Goal: Task Accomplishment & Management: Use online tool/utility

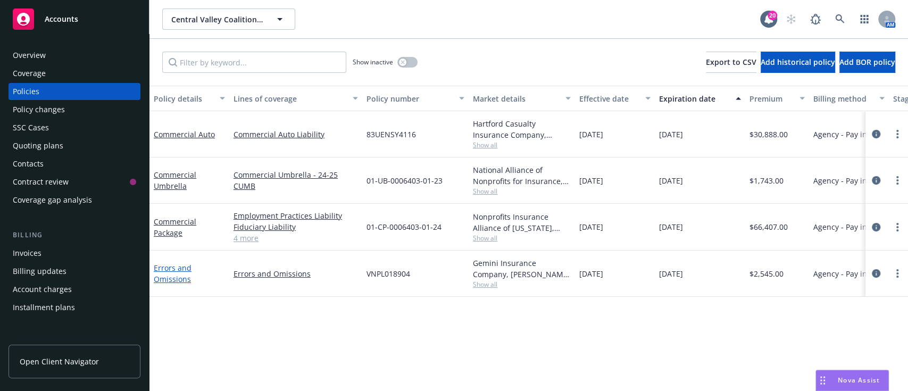
click at [174, 282] on link "Errors and Omissions" at bounding box center [173, 273] width 38 height 21
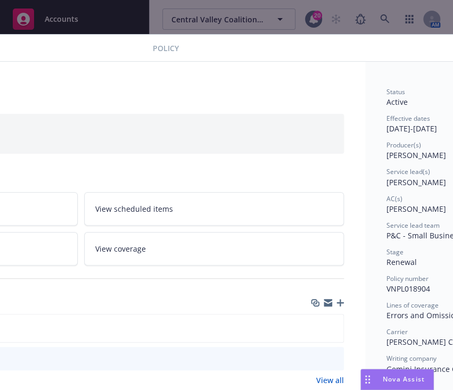
scroll to position [0, 213]
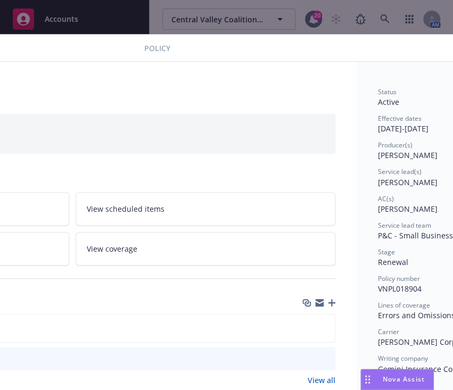
click at [331, 303] on icon "button" at bounding box center [331, 302] width 7 height 7
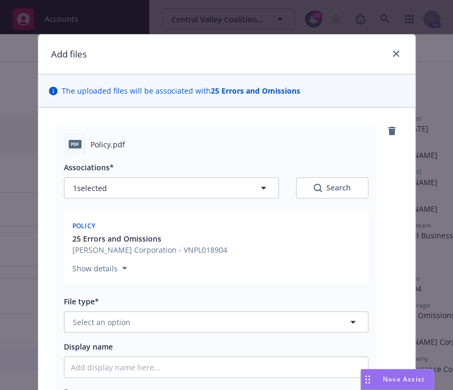
scroll to position [72, 0]
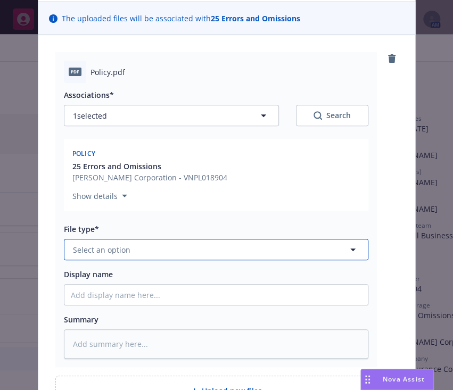
click at [177, 253] on button "Select an option" at bounding box center [216, 249] width 304 height 21
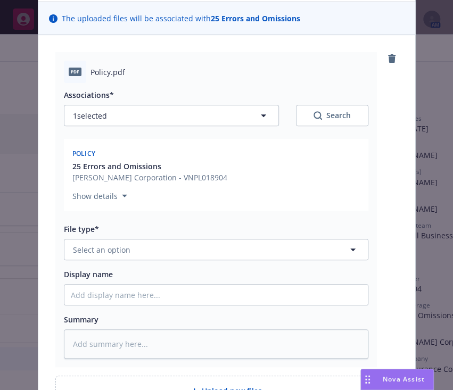
type input "o"
type input "po"
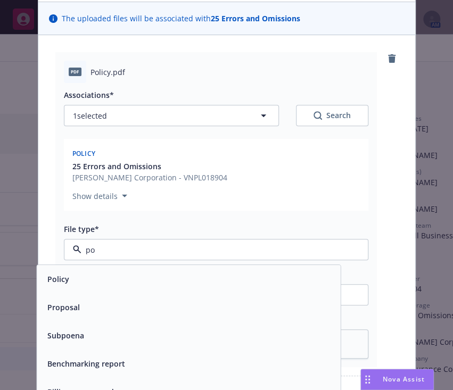
click at [170, 268] on div "Policy" at bounding box center [188, 279] width 303 height 28
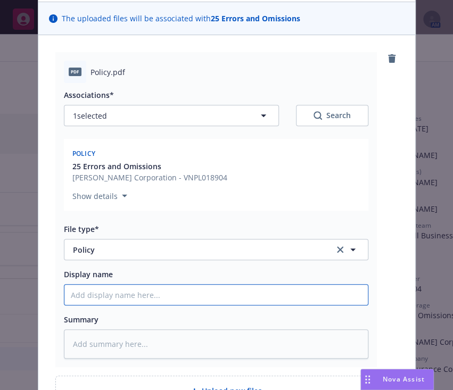
click at [167, 287] on input "Display name" at bounding box center [215, 295] width 303 height 20
type textarea "x"
type input "2"
type textarea "x"
type input "25"
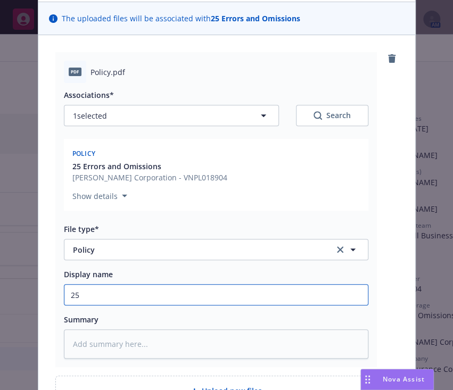
type textarea "x"
type input "25."
type textarea "x"
type input "25.2"
type textarea "x"
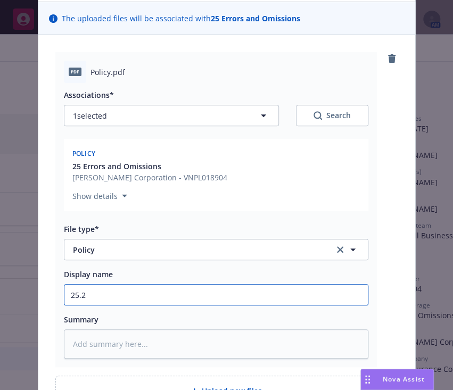
type input "25.26"
type textarea "x"
type input "25.26"
type textarea "x"
type input "25.26 P"
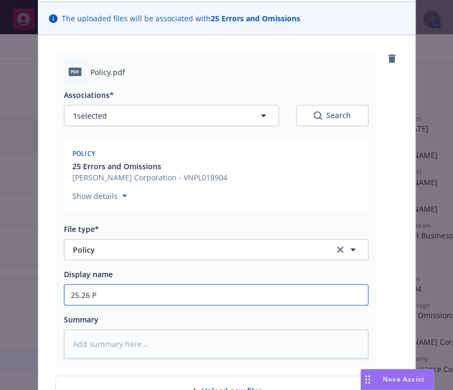
type textarea "x"
type input "25.26 Pr"
type textarea "x"
type input "25.26 Pro"
type textarea "x"
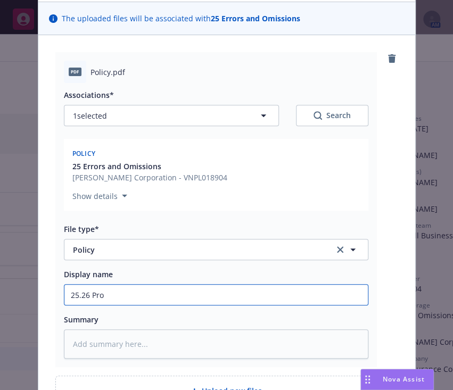
type input "25.26 Prof"
type textarea "x"
type input "25.26 Profe"
type textarea "x"
type input "25.26 Profes"
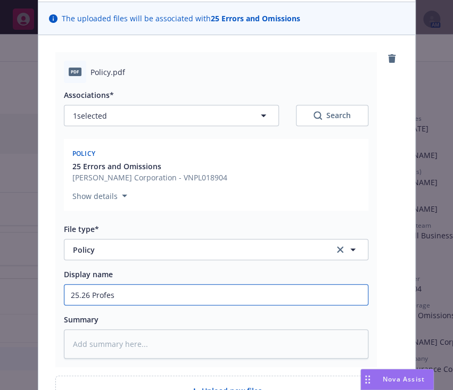
type textarea "x"
type input "25.26 Profess"
type textarea "x"
type input "25.26 Professi"
type textarea "x"
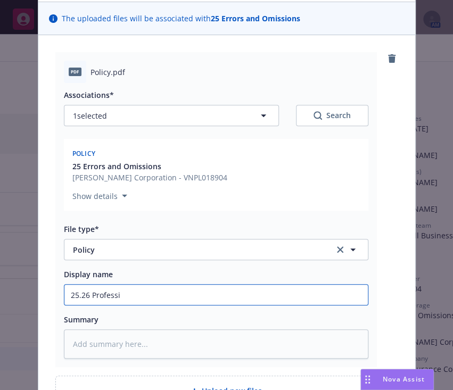
type input "25.26 Professio"
type textarea "x"
type input "25.26 Profession"
type textarea "x"
type input "25.26 Professional"
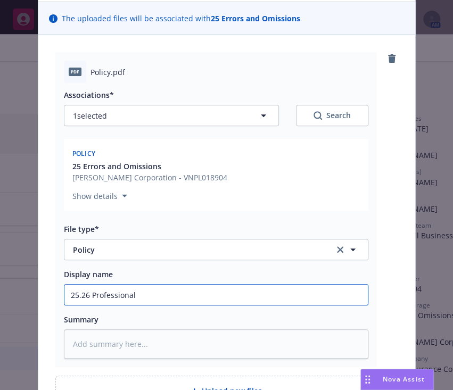
type textarea "x"
type input "25.26 Professional"
type textarea "x"
type input "25.26 Professional L"
type textarea "x"
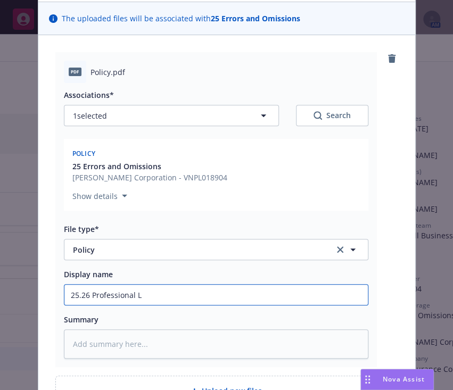
type input "25.26 Professional Li"
type textarea "x"
type input "25.26 Professional Liab"
type textarea "x"
type input "25.26 Professional Liabi"
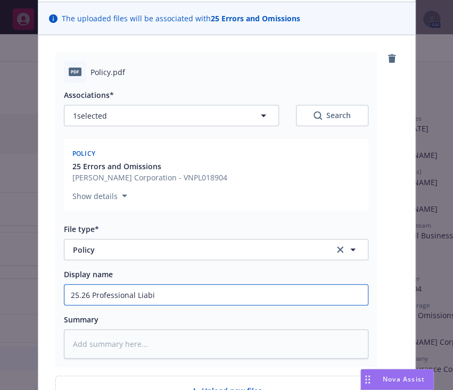
type textarea "x"
type input "25.26 Professional Liabil"
type textarea "x"
type input "25.26 Professional Liabili"
type textarea "x"
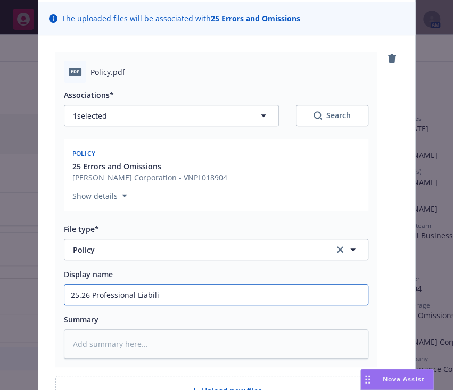
type input "25.26 Professional Liabilit"
type textarea "x"
type input "25.26 Professional Liability"
type textarea "x"
type input "25.26 Professional Liability"
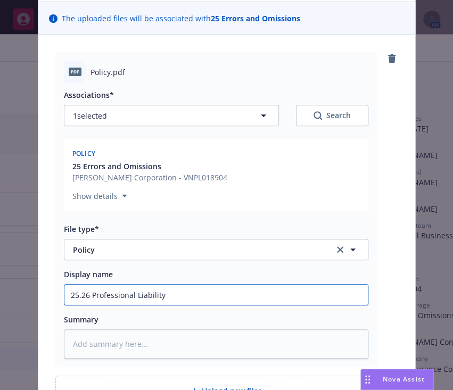
type textarea "x"
type input "25.26 Professional Liability v"
type textarea "x"
type input "25.26 Professional Liability vi"
type textarea "x"
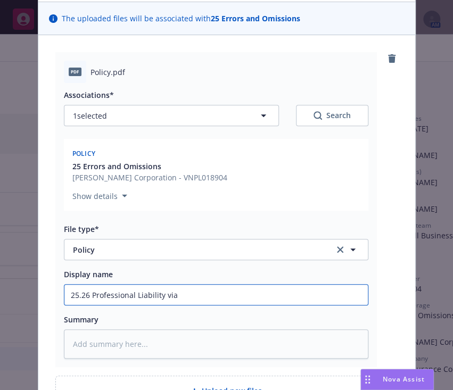
type input "25.26 Professional Liability viaN"
type textarea "x"
type input "25.26 Professional Liability viaN"
type textarea "x"
type input "25.26 Professional Liability viaN"
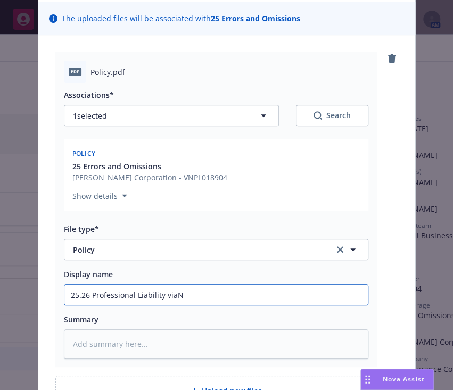
type textarea "x"
type input "25.26 Professional Liability via"
type textarea "x"
type input "25.26 Professional Liability via"
type textarea "x"
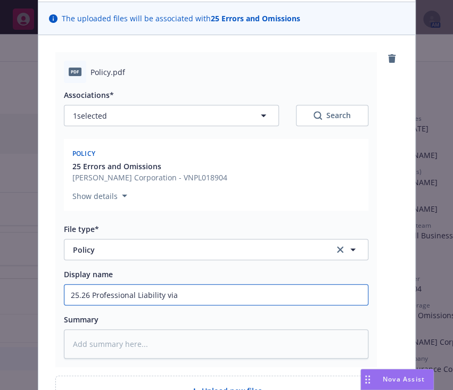
type input "25.26 Professional Liability via C"
type textarea "x"
type input "25.26 Professional Liability via CR"
type textarea "x"
type input "25.26 Professional Liability via CRC"
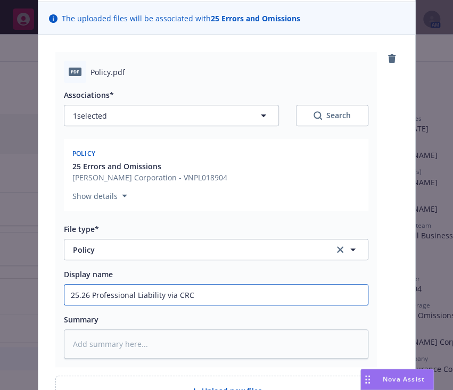
type textarea "x"
type input "25.26 Professional Liability via CRC"
type textarea "x"
type input "25.26 Professional Liability via CRC Po"
type textarea "x"
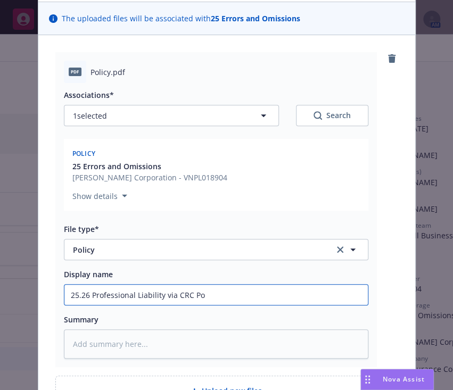
type input "25.26 Professional Liability via CRC Pol"
type textarea "x"
type input "25.26 Professional Liability via CRC Poli"
type textarea "x"
type input "25.26 Professional Liability via CRC Polic"
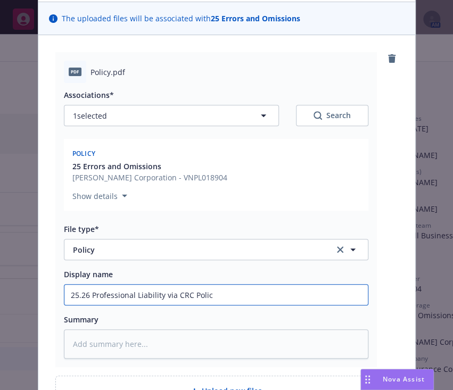
type textarea "x"
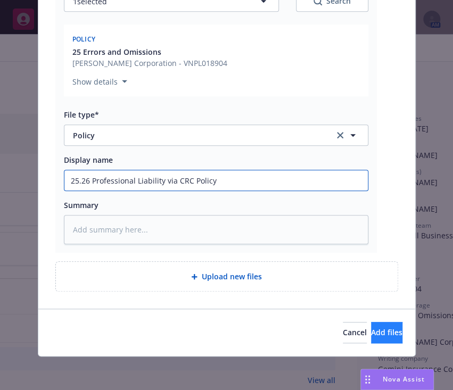
type input "25.26 Professional Liability via CRC Policy"
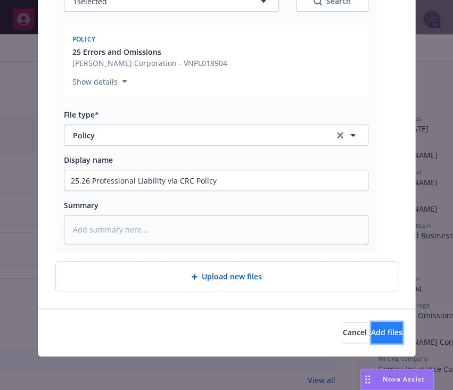
click at [371, 336] on span "Add files" at bounding box center [386, 332] width 31 height 10
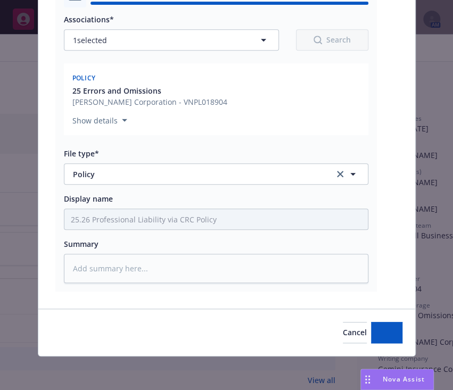
type textarea "x"
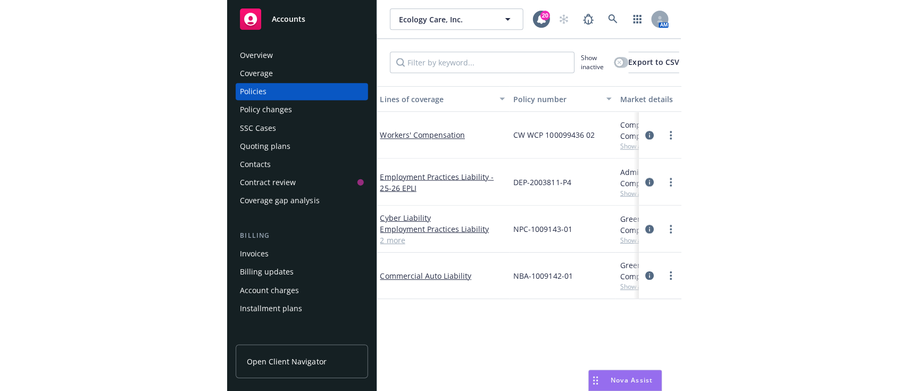
scroll to position [0, 82]
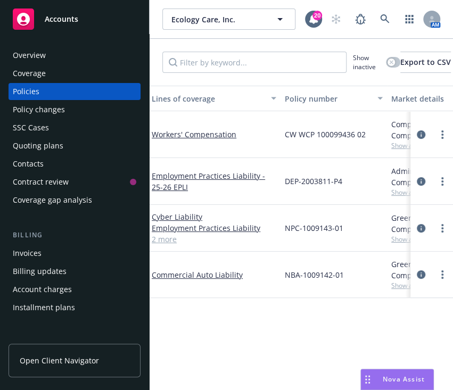
drag, startPoint x: 347, startPoint y: 276, endPoint x: 277, endPoint y: 278, distance: 70.8
drag, startPoint x: 277, startPoint y: 278, endPoint x: 334, endPoint y: 263, distance: 59.4
click at [334, 263] on div "NBA-1009142-01" at bounding box center [333, 275] width 106 height 46
drag, startPoint x: 348, startPoint y: 279, endPoint x: 282, endPoint y: 275, distance: 66.1
click at [282, 275] on div "NBA-1009142-01" at bounding box center [333, 275] width 106 height 46
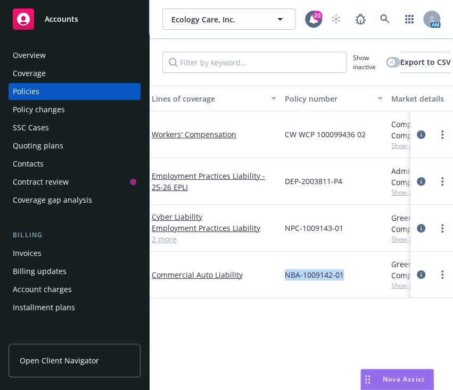
copy span "NBA-1009142-01"
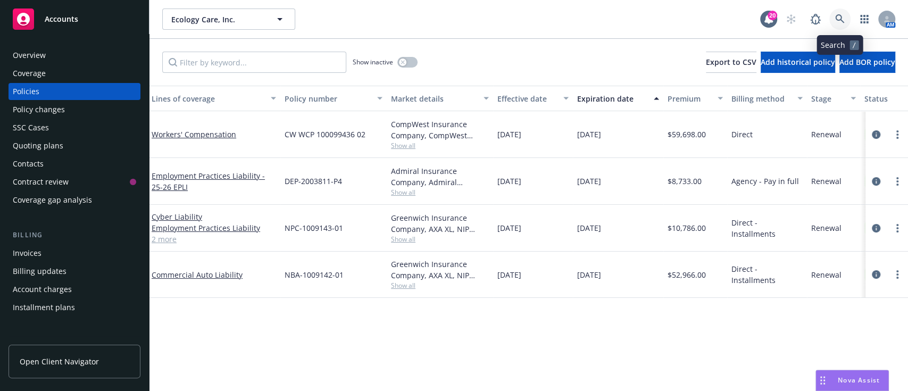
click at [452, 10] on link at bounding box center [839, 19] width 21 height 21
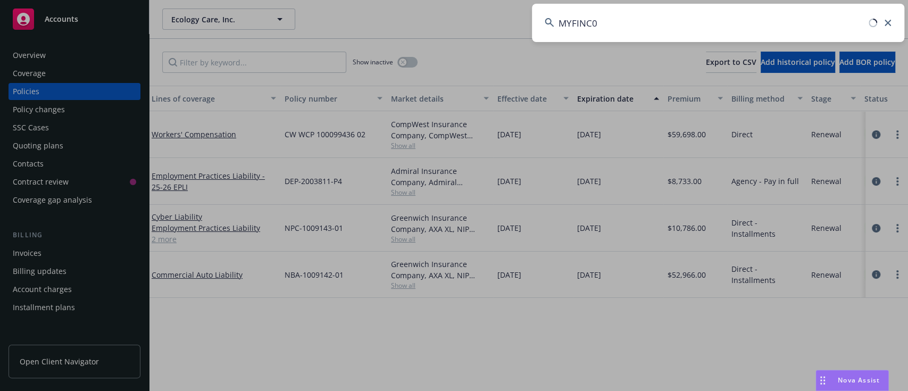
type input "MYFINC"
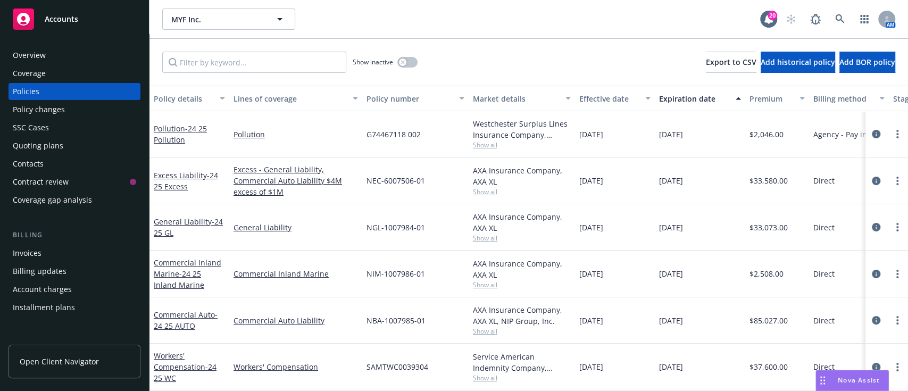
scroll to position [10, 0]
click at [52, 55] on div "Overview" at bounding box center [74, 55] width 123 height 17
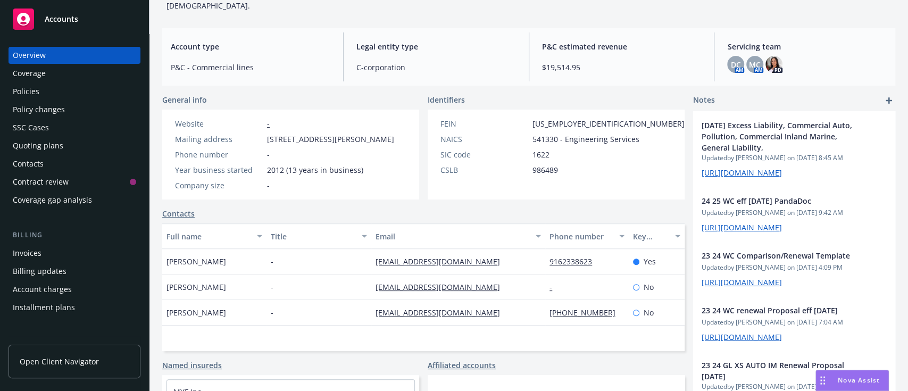
scroll to position [171, 0]
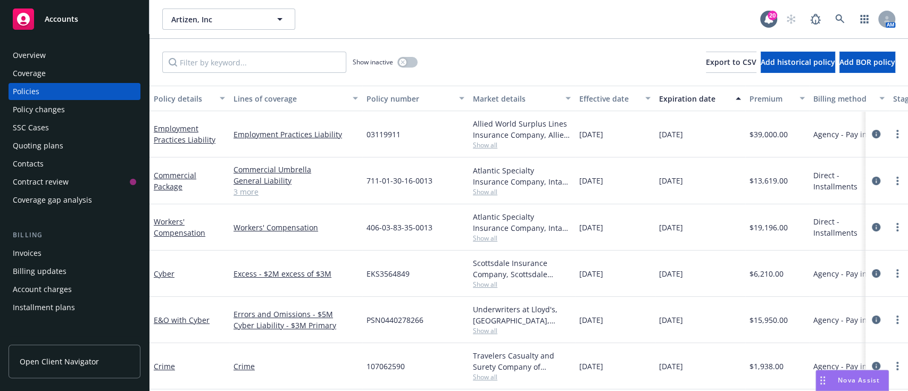
click at [47, 57] on div "Overview" at bounding box center [74, 55] width 123 height 17
